Goal: Task Accomplishment & Management: Manage account settings

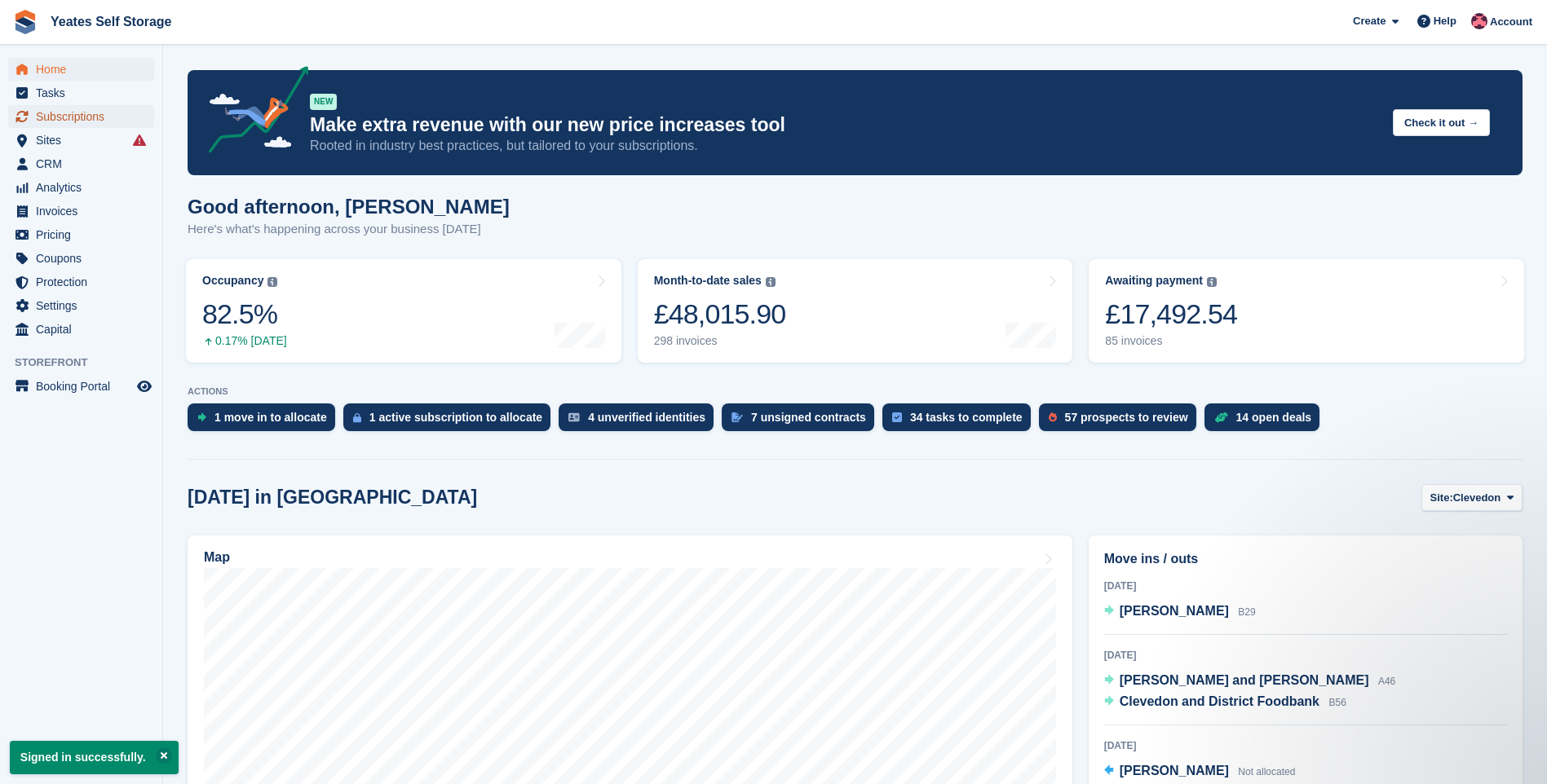
click at [65, 119] on span "Subscriptions" at bounding box center [85, 117] width 98 height 23
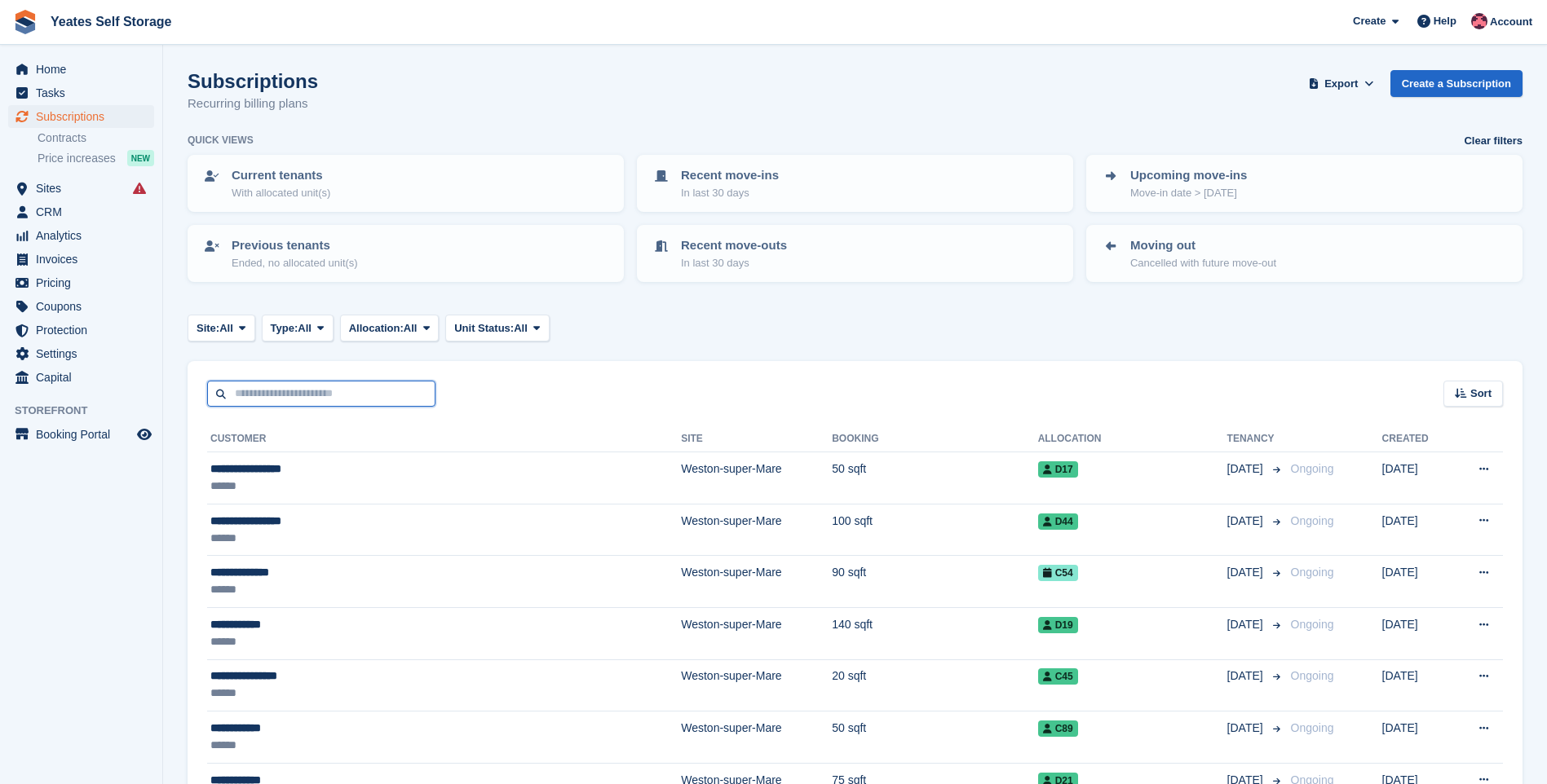
click at [368, 396] on input "text" at bounding box center [322, 394] width 229 height 27
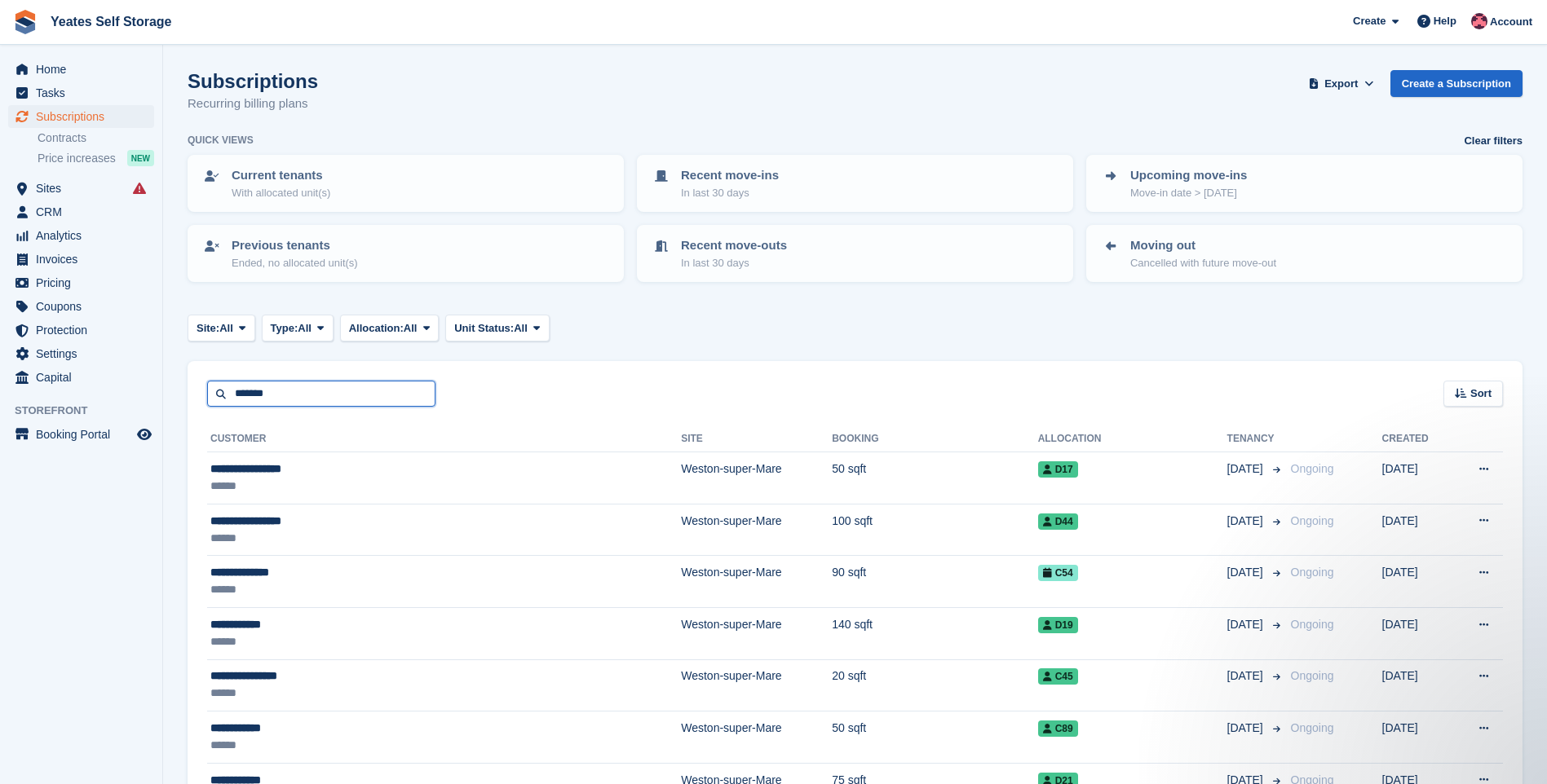
type input "*******"
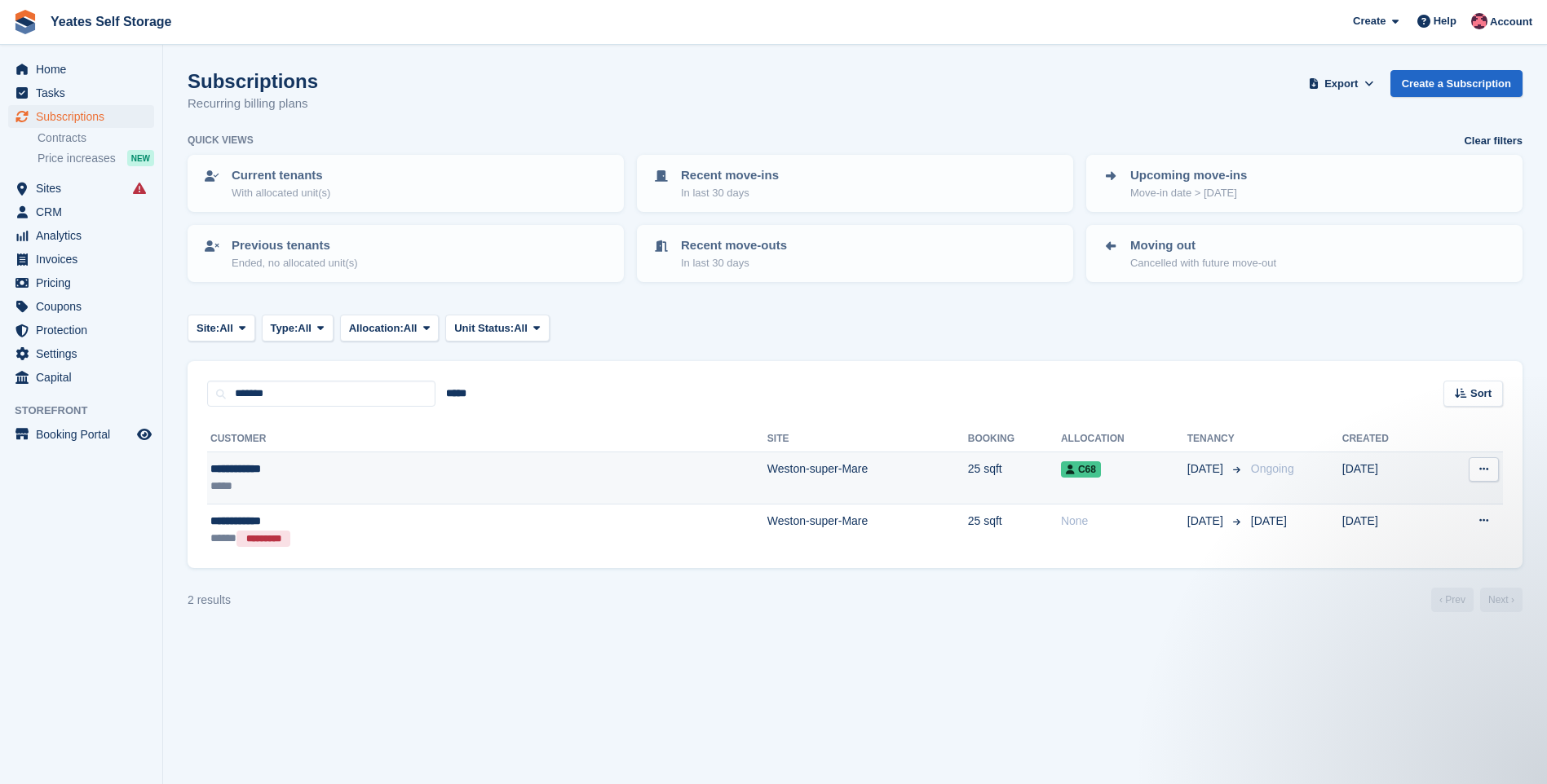
click at [788, 474] on td "Weston-super-Mare" at bounding box center [867, 479] width 201 height 52
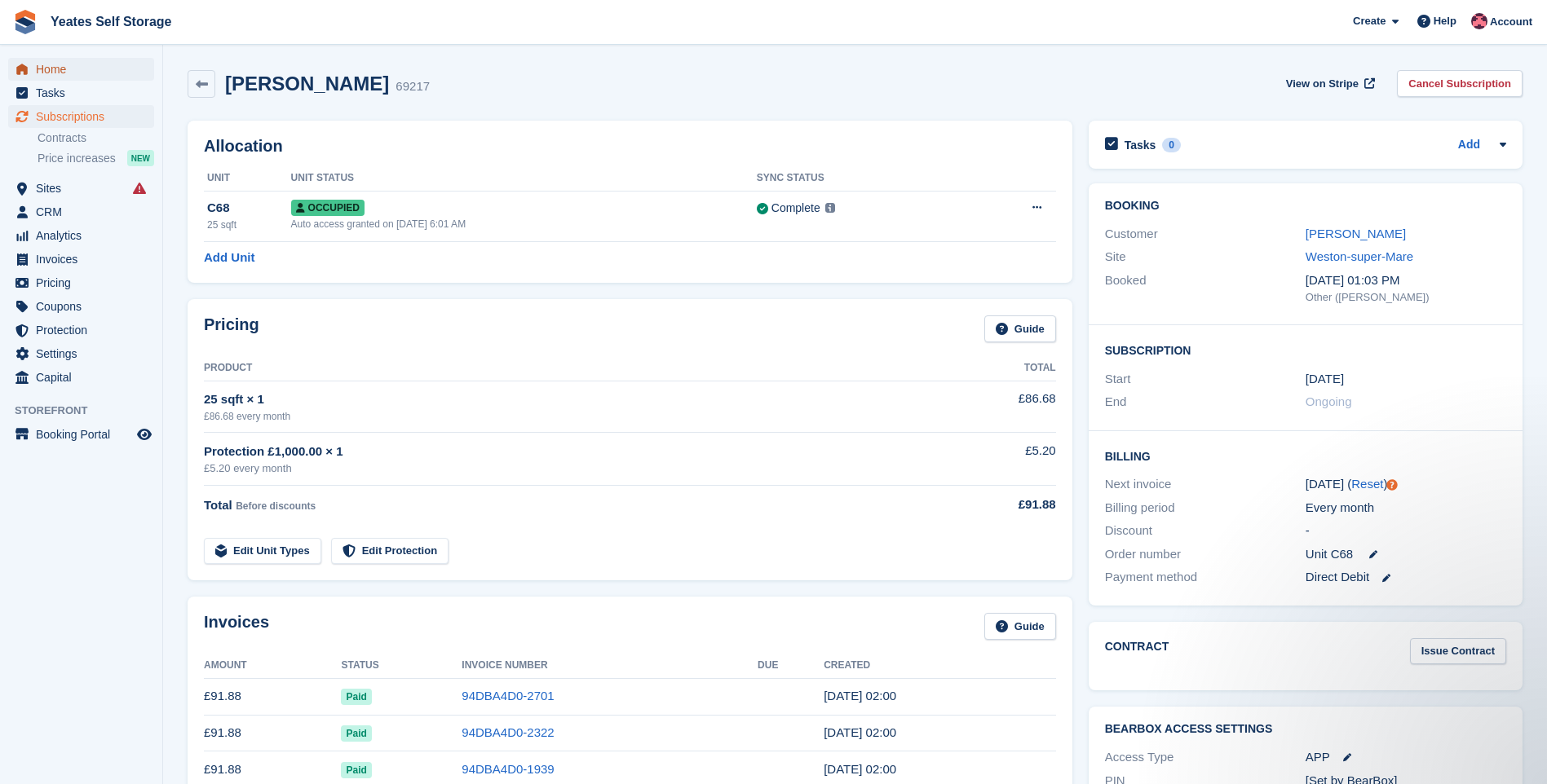
click at [47, 67] on span "Home" at bounding box center [85, 70] width 98 height 23
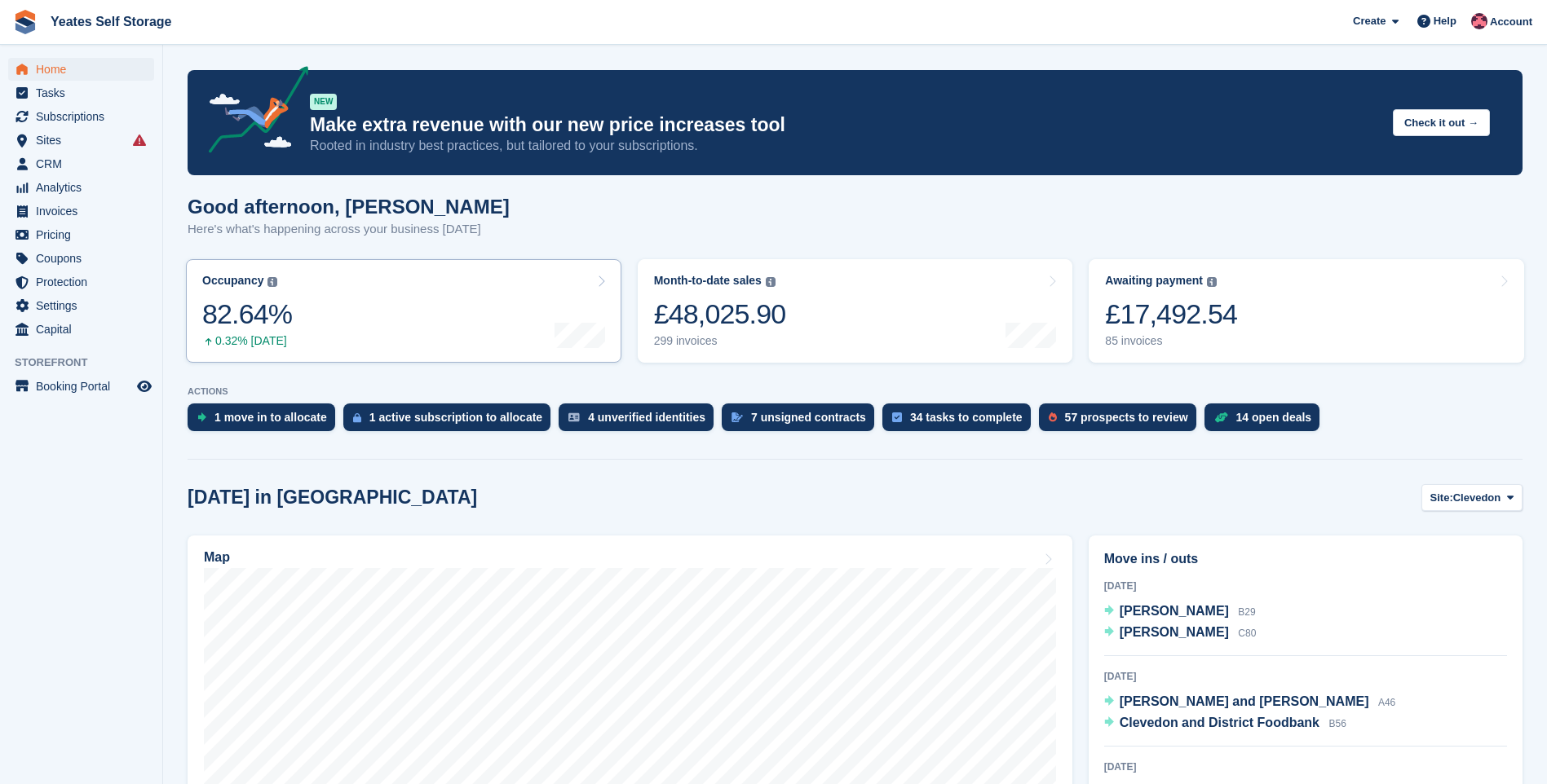
click at [601, 282] on icon at bounding box center [600, 281] width 8 height 13
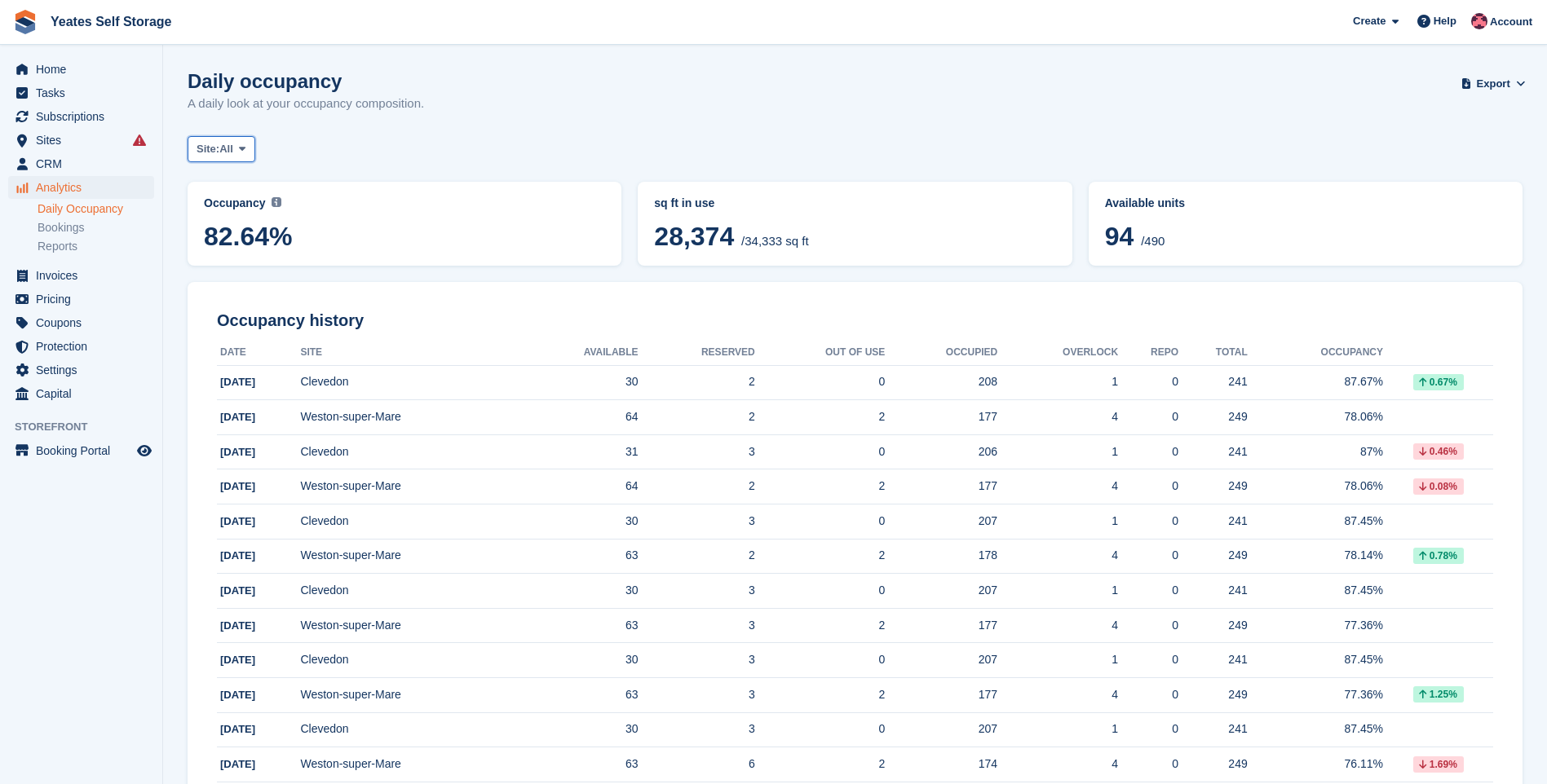
click at [244, 150] on icon at bounding box center [242, 149] width 6 height 11
click at [222, 213] on link "Clevedon" at bounding box center [265, 216] width 142 height 29
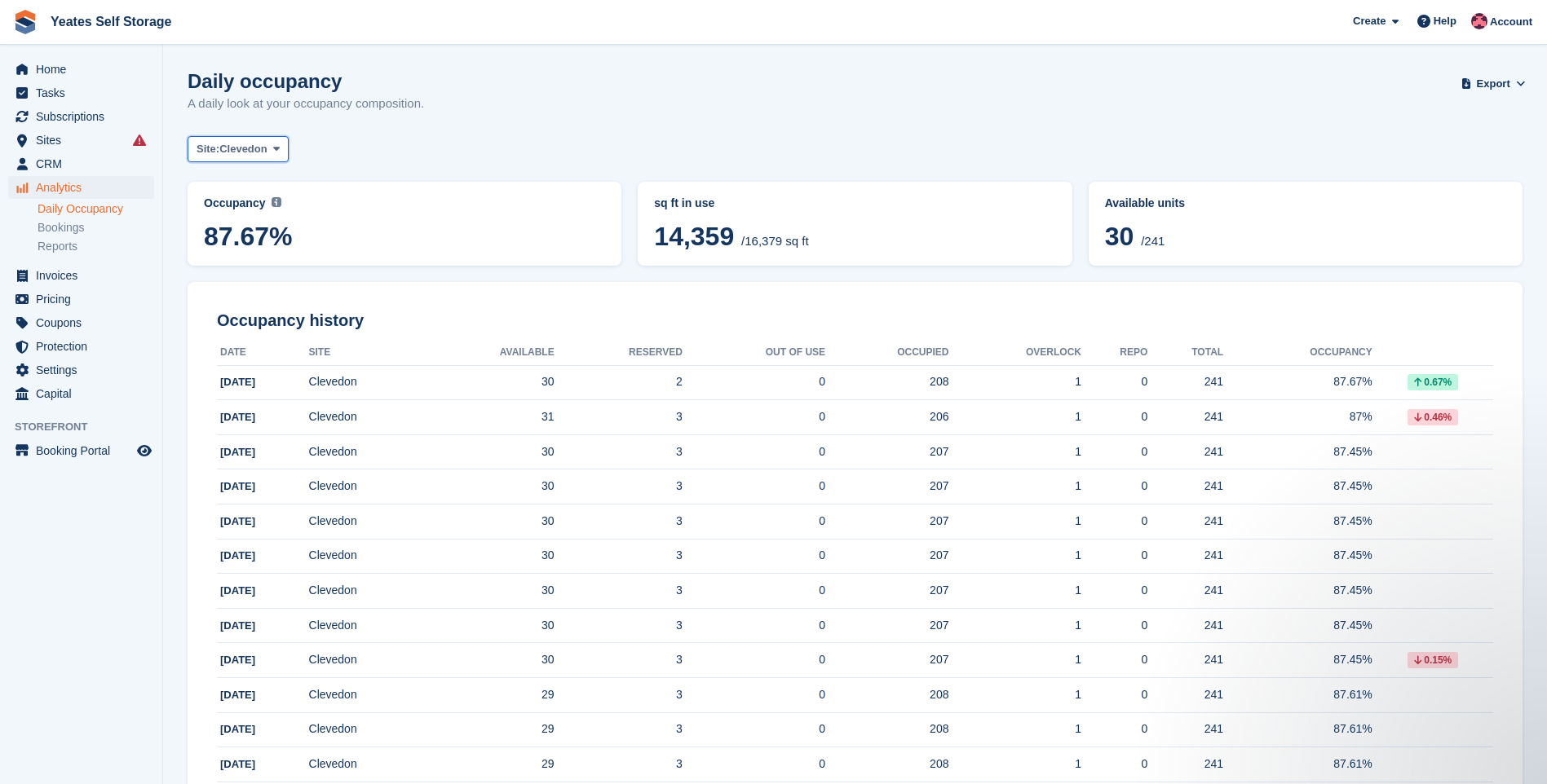
click at [276, 148] on icon at bounding box center [276, 149] width 6 height 11
click at [238, 238] on link "Weston-super-Mare" at bounding box center [265, 246] width 142 height 29
